Goal: Task Accomplishment & Management: Complete application form

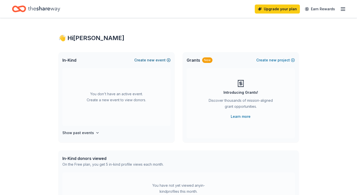
click at [153, 60] on span "new" at bounding box center [151, 60] width 8 height 6
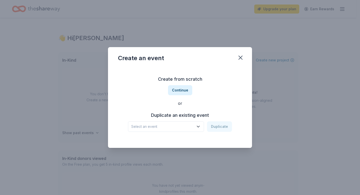
click at [223, 127] on div "Select an event Duplicate" at bounding box center [180, 126] width 104 height 11
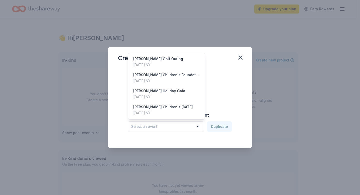
click at [198, 126] on icon "button" at bounding box center [198, 126] width 5 height 5
click at [172, 92] on div "[PERSON_NAME] Holiday Gala" at bounding box center [159, 91] width 52 height 6
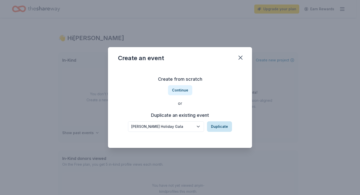
click at [223, 126] on button "Duplicate" at bounding box center [219, 126] width 25 height 11
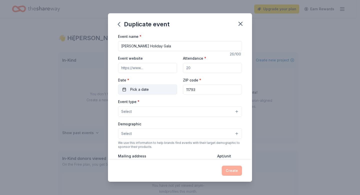
click at [153, 90] on button "Pick a date" at bounding box center [147, 89] width 59 height 10
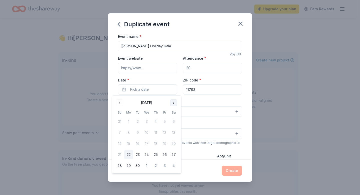
click at [173, 103] on button "Go to next month" at bounding box center [173, 102] width 7 height 7
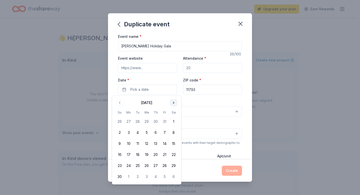
click at [173, 103] on button "Go to next month" at bounding box center [173, 102] width 7 height 7
click at [156, 122] on button "4" at bounding box center [155, 121] width 9 height 9
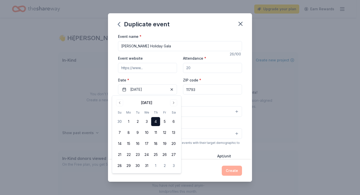
click at [193, 68] on input "Attendance *" at bounding box center [212, 68] width 59 height 10
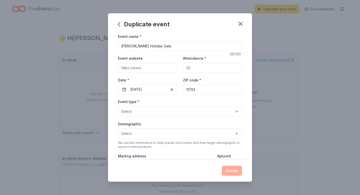
drag, startPoint x: 193, startPoint y: 68, endPoint x: 189, endPoint y: 67, distance: 4.7
click at [189, 67] on input "Attendance *" at bounding box center [212, 68] width 59 height 10
type input "1000"
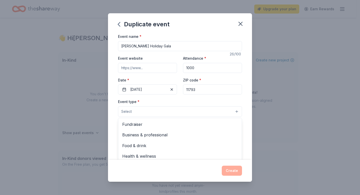
click at [233, 110] on button "Select" at bounding box center [180, 111] width 124 height 11
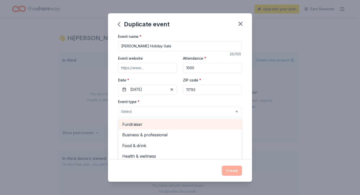
click at [140, 125] on span "Fundraiser" at bounding box center [180, 124] width 116 height 7
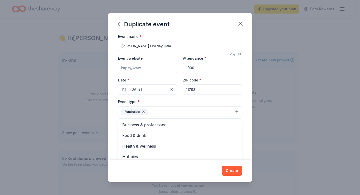
click at [142, 68] on div "Event name * John Theissen Holiday Gala 26 /100 Event website Attendance * 1000…" at bounding box center [180, 149] width 124 height 232
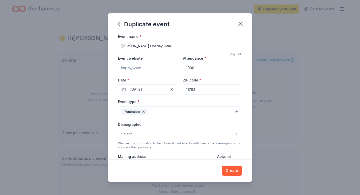
click at [120, 68] on input "Event website" at bounding box center [147, 68] width 59 height 10
type input "https://www.jtcf.org/"
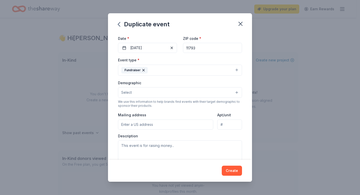
scroll to position [55, 0]
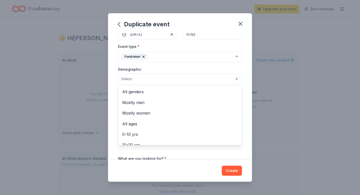
click at [234, 79] on button "Select" at bounding box center [180, 79] width 124 height 11
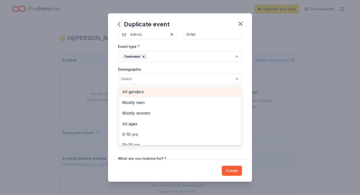
click at [139, 92] on span "All genders" at bounding box center [180, 91] width 116 height 7
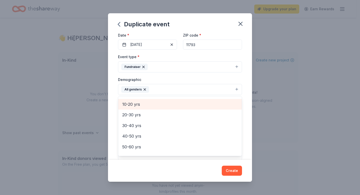
scroll to position [41, 0]
click at [141, 104] on span "10-20 yrs" at bounding box center [180, 104] width 116 height 7
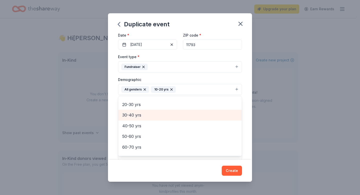
click at [138, 114] on span "30-40 yrs" at bounding box center [180, 115] width 116 height 7
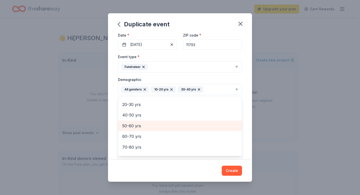
click at [135, 125] on span "50-60 yrs" at bounding box center [180, 125] width 116 height 7
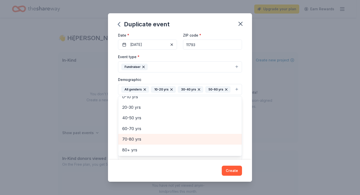
click at [134, 137] on span "70-80 yrs" at bounding box center [180, 139] width 116 height 7
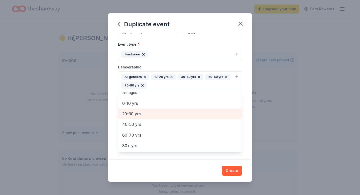
scroll to position [88, 0]
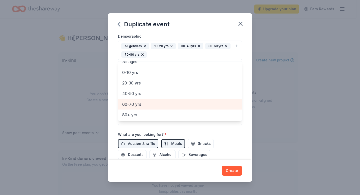
click at [135, 103] on span "60-70 yrs" at bounding box center [180, 104] width 116 height 7
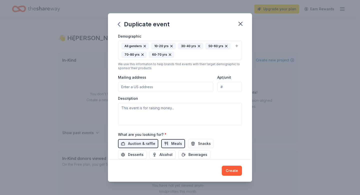
click at [168, 54] on icon "button" at bounding box center [170, 55] width 4 height 4
click at [148, 55] on div "All genders 10-20 yrs 30-40 yrs 50-60 yrs 70-80 yrs" at bounding box center [177, 50] width 112 height 15
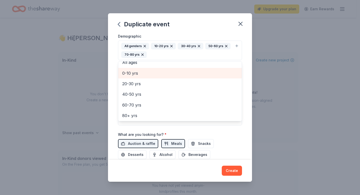
scroll to position [27, 0]
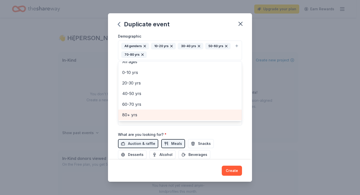
click at [135, 115] on span "80+ yrs" at bounding box center [180, 114] width 116 height 7
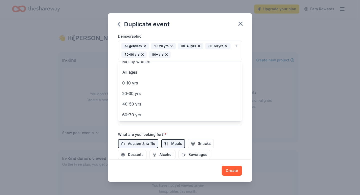
click at [236, 134] on div "Event name * John Theissen Holiday Gala 26 /100 Event website https://www.jtcf.…" at bounding box center [180, 65] width 124 height 241
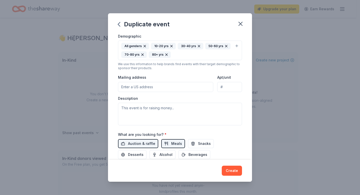
click at [139, 87] on input "Mailing address" at bounding box center [165, 87] width 95 height 10
type input "1492 Wantagh Ave"
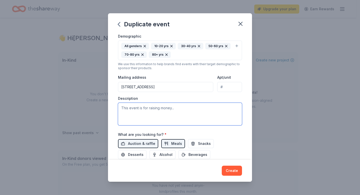
click at [143, 109] on textarea at bounding box center [180, 114] width 124 height 23
paste textarea "My name is Lisa Wenz and I am a volunteer at The John Theissen Children’s Found…"
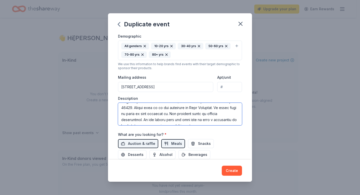
scroll to position [90, 0]
drag, startPoint x: 120, startPoint y: 107, endPoint x: 180, endPoint y: 106, distance: 59.9
click at [180, 106] on textarea at bounding box center [180, 114] width 124 height 23
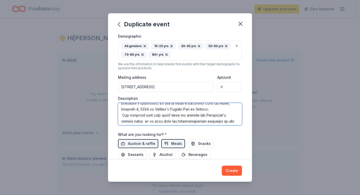
scroll to position [7, 0]
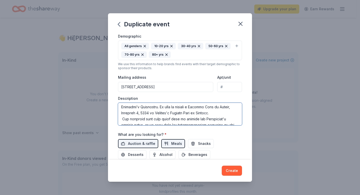
click at [142, 113] on textarea at bounding box center [180, 114] width 124 height 23
click at [181, 113] on textarea at bounding box center [180, 114] width 124 height 23
drag, startPoint x: 180, startPoint y: 113, endPoint x: 183, endPoint y: 113, distance: 3.0
click at [183, 113] on textarea at bounding box center [180, 114] width 124 height 23
click at [180, 113] on textarea at bounding box center [180, 114] width 124 height 23
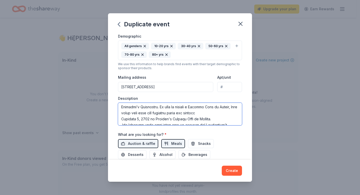
click at [187, 113] on textarea at bounding box center [180, 114] width 124 height 23
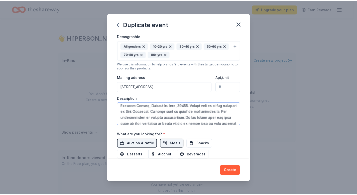
scroll to position [132, 0]
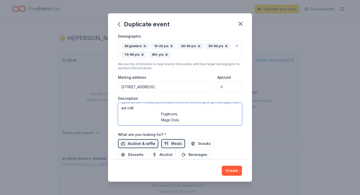
type textarea "My name is Lisa Wenz and I am a volunteer at The John Theissen Children’s Found…"
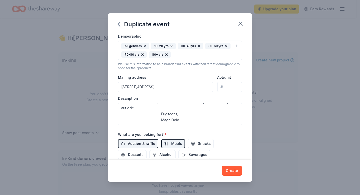
click at [142, 137] on span "Auction & raffle" at bounding box center [141, 143] width 27 height 6
click at [233, 137] on button "Create" at bounding box center [232, 170] width 20 height 10
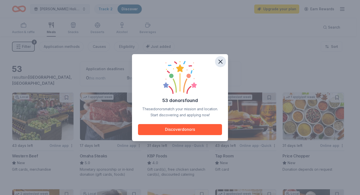
click at [223, 61] on icon "button" at bounding box center [220, 61] width 7 height 7
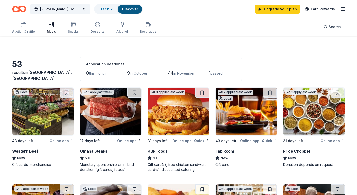
scroll to position [59, 0]
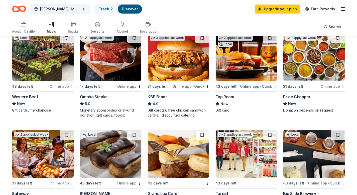
click at [232, 96] on div "Tap Room" at bounding box center [224, 97] width 19 height 6
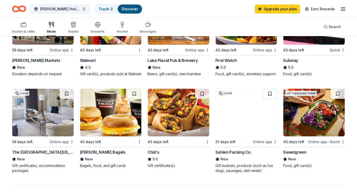
scroll to position [289, 0]
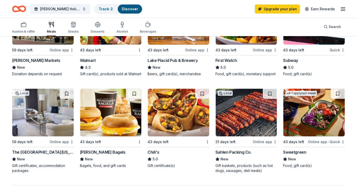
click at [155, 137] on div "Chili's" at bounding box center [153, 152] width 12 height 6
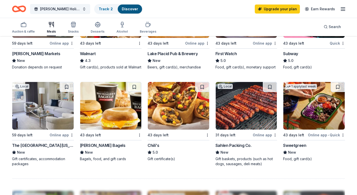
scroll to position [290, 0]
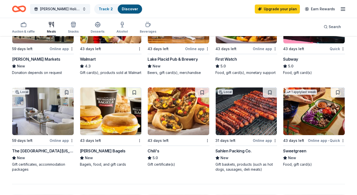
click at [297, 59] on div "Subway" at bounding box center [290, 59] width 15 height 6
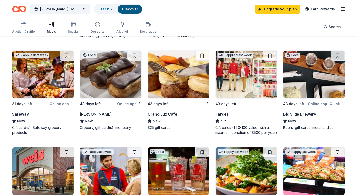
scroll to position [138, 0]
click at [218, 114] on div "Target" at bounding box center [221, 114] width 13 height 6
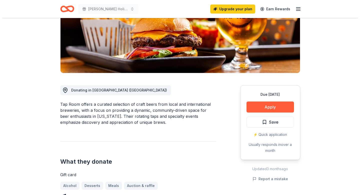
scroll to position [88, 0]
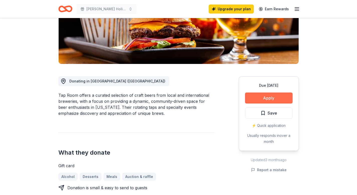
click at [259, 98] on button "Apply" at bounding box center [269, 97] width 48 height 11
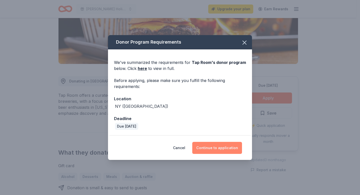
click at [223, 149] on button "Continue to application" at bounding box center [218, 148] width 50 height 12
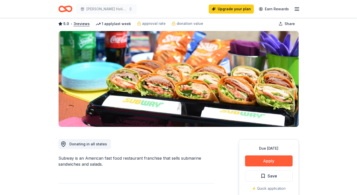
scroll to position [50, 0]
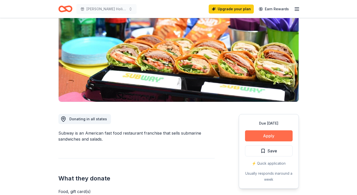
click at [259, 134] on button "Apply" at bounding box center [269, 135] width 48 height 11
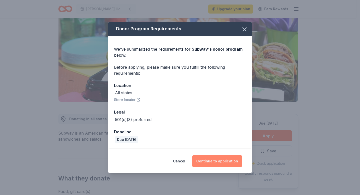
click at [206, 162] on button "Continue to application" at bounding box center [218, 161] width 50 height 12
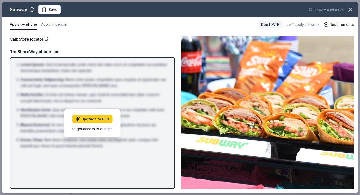
click at [135, 37] on div "Call : Store locator" at bounding box center [92, 39] width 165 height 7
click at [351, 9] on icon "button" at bounding box center [351, 10] width 4 height 4
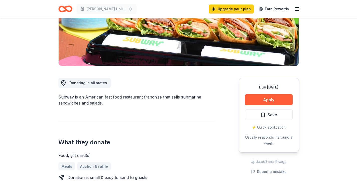
scroll to position [97, 0]
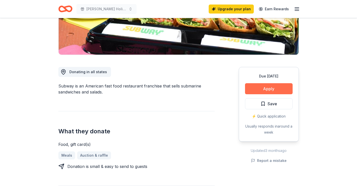
click at [262, 90] on button "Apply" at bounding box center [269, 88] width 48 height 11
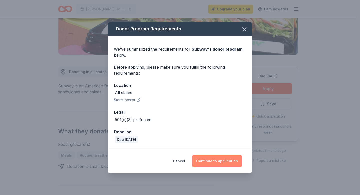
click at [212, 159] on button "Continue to application" at bounding box center [218, 161] width 50 height 12
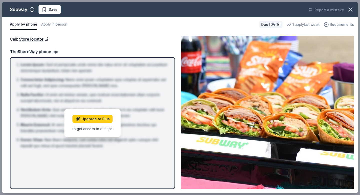
click at [339, 23] on span "Requirements" at bounding box center [342, 25] width 24 height 6
click at [66, 34] on div "Call : Store locator Call : Store locator TheShareWay phone tips Lorem Ipsum : …" at bounding box center [180, 112] width 356 height 161
click at [352, 8] on icon "button" at bounding box center [350, 9] width 7 height 7
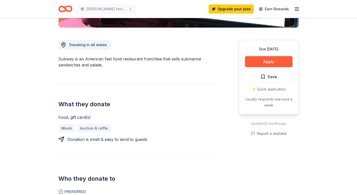
scroll to position [60, 0]
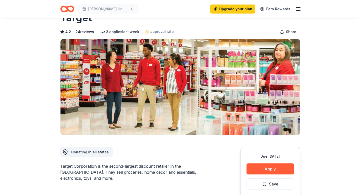
scroll to position [73, 0]
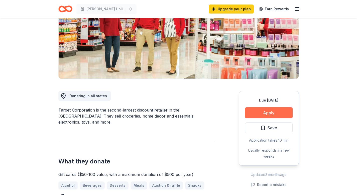
click at [263, 114] on button "Apply" at bounding box center [269, 112] width 48 height 11
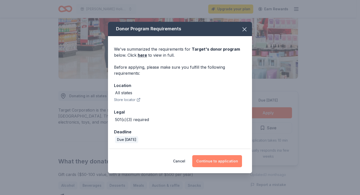
click at [216, 161] on button "Continue to application" at bounding box center [218, 161] width 50 height 12
